Goal: Transaction & Acquisition: Purchase product/service

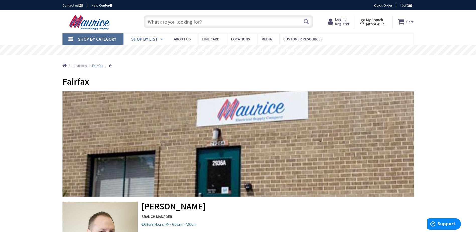
click at [160, 38] on icon at bounding box center [162, 39] width 5 height 11
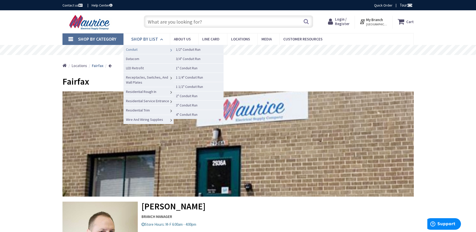
click at [153, 48] on link "Conduit" at bounding box center [149, 49] width 50 height 9
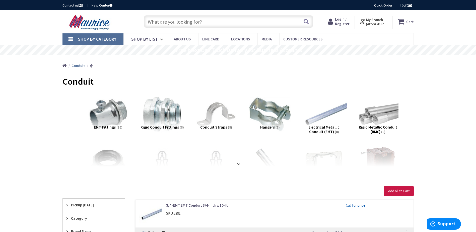
click at [319, 119] on img at bounding box center [323, 114] width 45 height 45
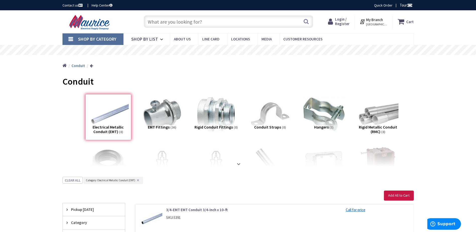
scroll to position [177, 0]
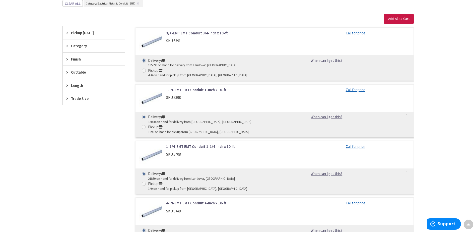
click at [355, 33] on link "Call for price" at bounding box center [356, 32] width 20 height 5
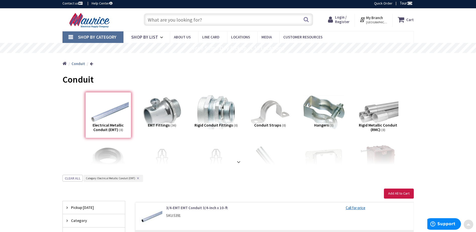
scroll to position [0, 0]
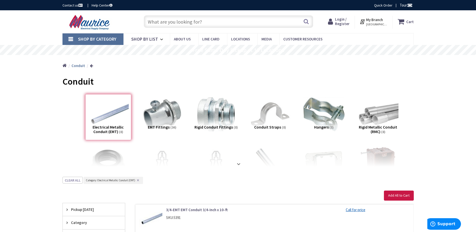
click at [343, 21] on span "Login / Register" at bounding box center [342, 21] width 15 height 9
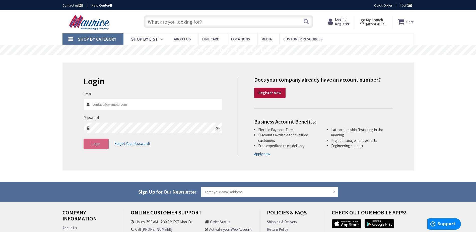
click at [269, 89] on link "Register Now" at bounding box center [269, 93] width 31 height 11
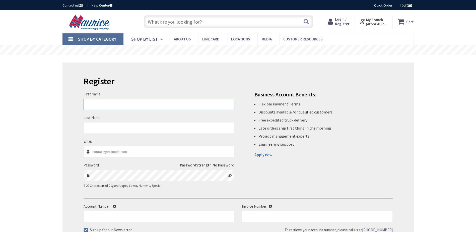
click at [145, 104] on input "First Name" at bounding box center [159, 104] width 151 height 11
type input "[PERSON_NAME]"
type input "Fields"
type input "[PERSON_NAME][EMAIL_ADDRESS][DOMAIN_NAME]"
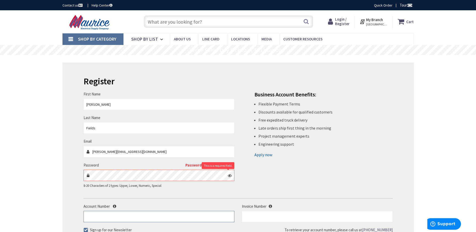
click at [172, 215] on input "Account Number" at bounding box center [159, 216] width 151 height 11
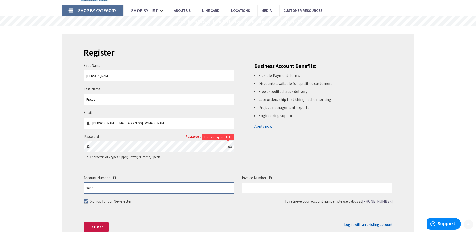
scroll to position [100, 0]
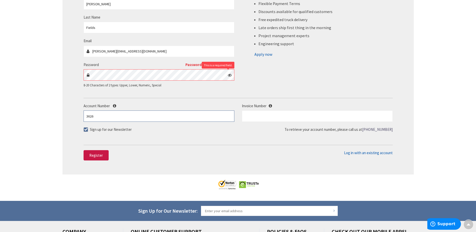
type input "3626"
click at [88, 156] on button "Register" at bounding box center [96, 155] width 25 height 11
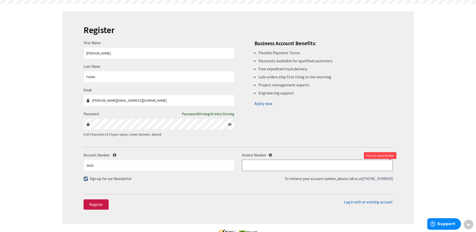
scroll to position [0, 0]
